Goal: Check status: Check status

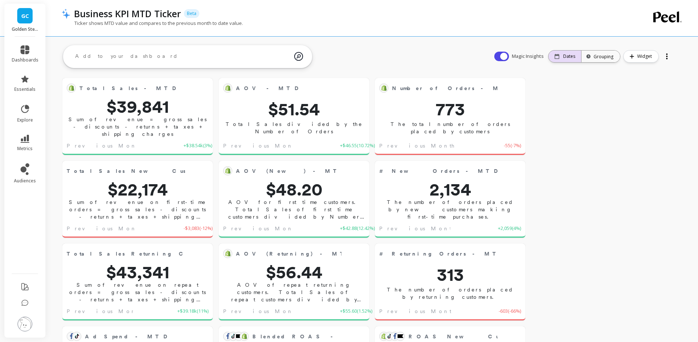
click at [573, 54] on p "Dates" at bounding box center [569, 57] width 12 height 6
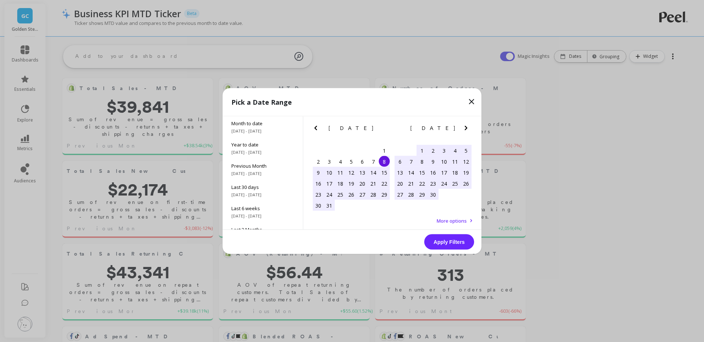
click at [464, 129] on icon "Next Month" at bounding box center [465, 128] width 9 height 9
click at [340, 151] on div "1" at bounding box center [340, 150] width 11 height 11
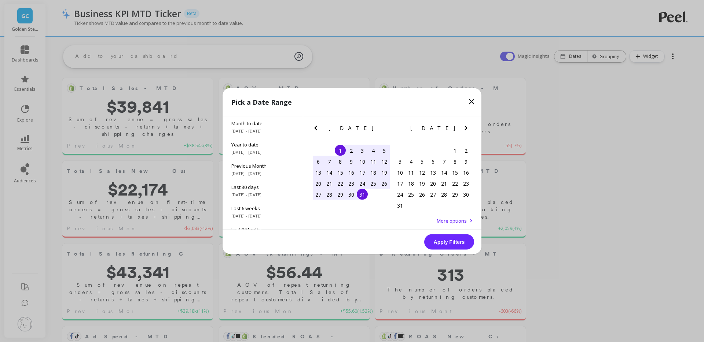
click at [362, 193] on div "31" at bounding box center [362, 194] width 11 height 11
click at [452, 241] on button "Apply Filters" at bounding box center [449, 242] width 50 height 15
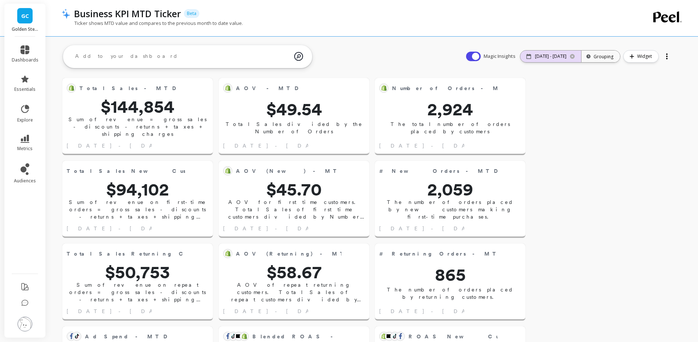
click at [544, 56] on p "[DATE] - [DATE]" at bounding box center [551, 57] width 32 height 6
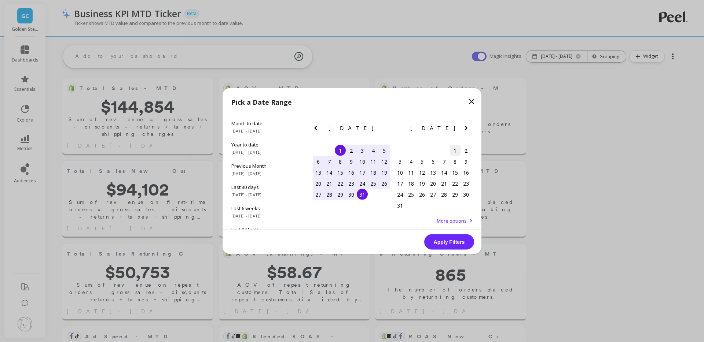
click at [453, 149] on div "1" at bounding box center [454, 150] width 11 height 11
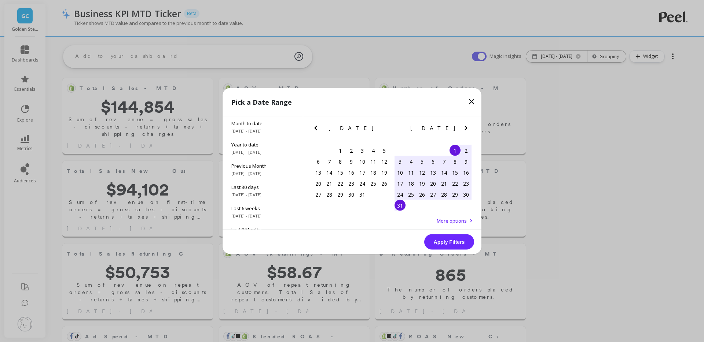
click at [400, 207] on div "31" at bounding box center [399, 205] width 11 height 11
click at [447, 240] on button "Apply Filters" at bounding box center [449, 242] width 50 height 15
